Goal: Information Seeking & Learning: Learn about a topic

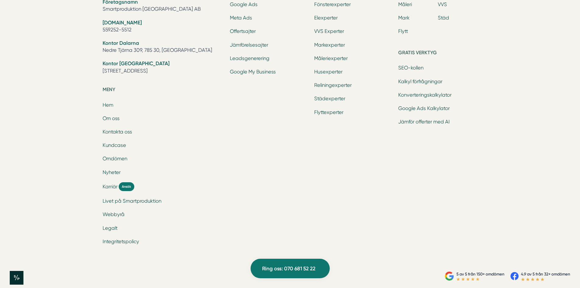
scroll to position [2030, 0]
click at [136, 198] on link "Livet på Smartproduktion" at bounding box center [132, 201] width 59 height 6
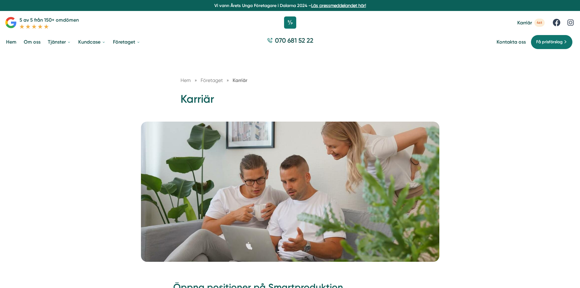
scroll to position [12, 0]
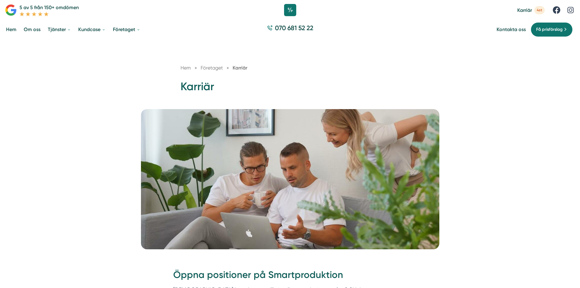
click at [210, 68] on span "Företaget" at bounding box center [212, 68] width 22 height 6
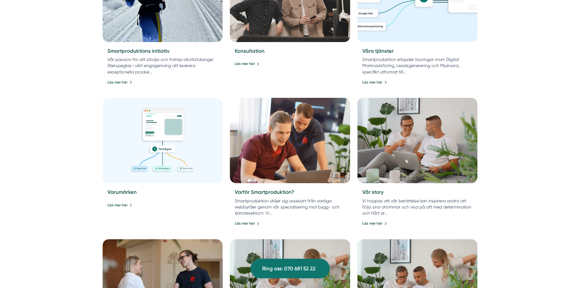
scroll to position [327, 0]
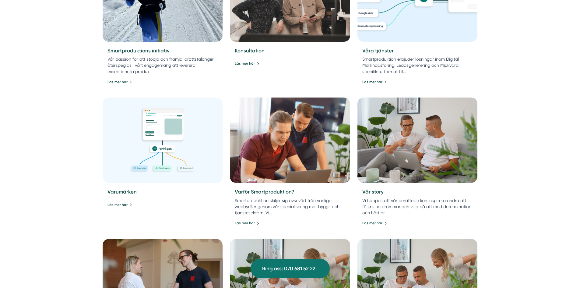
click at [522, 151] on div "Företaget Smartproduktion är ett entreprenörsdrivet tillväxtbolag som är specif…" at bounding box center [290, 163] width 580 height 877
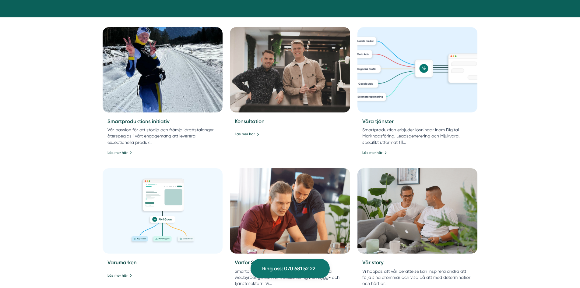
scroll to position [256, 0]
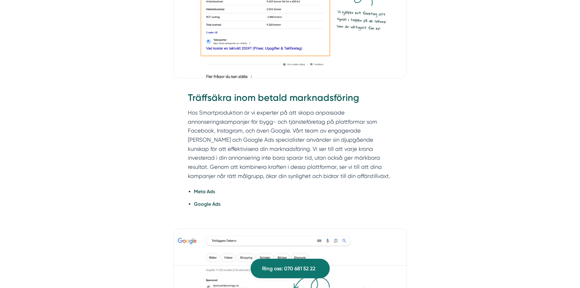
scroll to position [854, 0]
click at [200, 192] on strong "Meta Ads" at bounding box center [204, 191] width 21 height 6
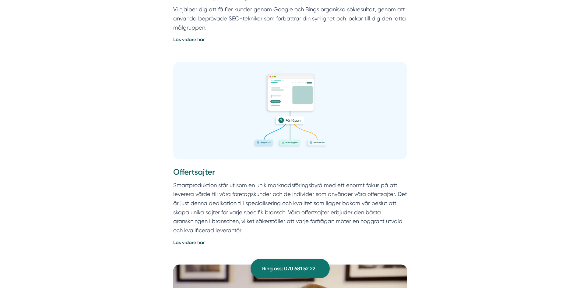
scroll to position [470, 0]
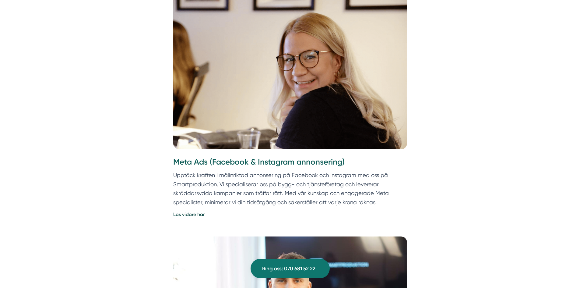
scroll to position [741, 0]
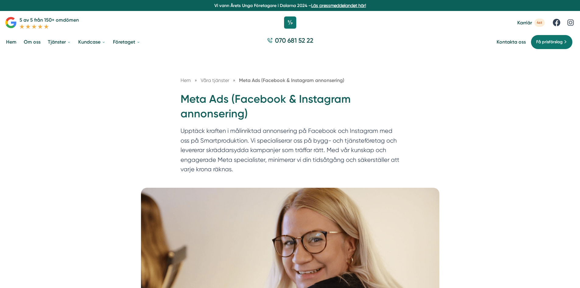
click at [164, 130] on div "Hem » Våra tjänster » Meta Ads (Facebook & Instagram annonsering) Meta Ads (Fac…" at bounding box center [290, 119] width 580 height 135
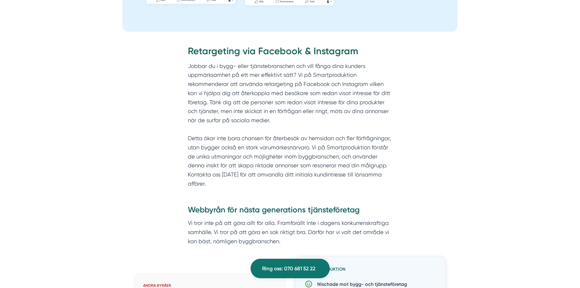
scroll to position [664, 0]
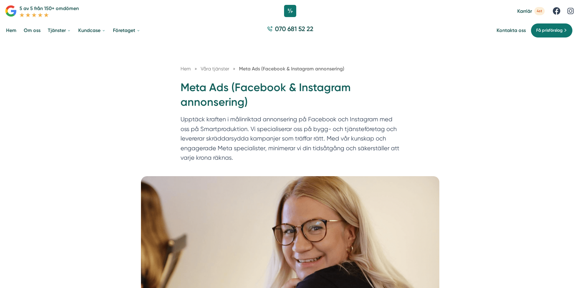
scroll to position [0, 0]
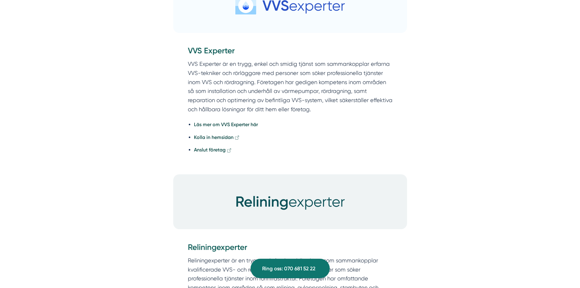
scroll to position [956, 0]
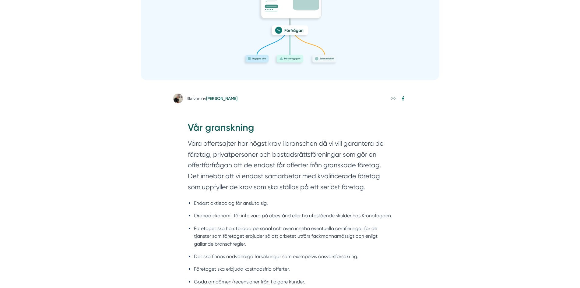
scroll to position [236, 0]
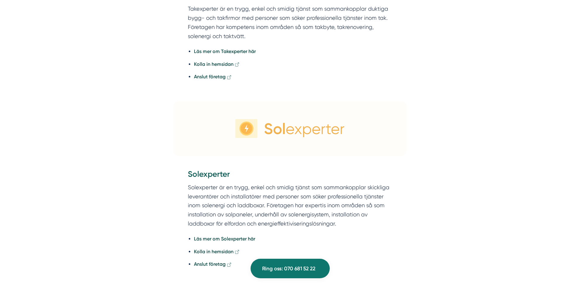
scroll to position [892, 0]
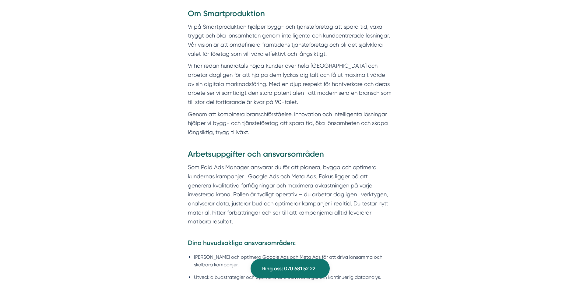
scroll to position [335, 0]
